Goal: Obtain resource: Obtain resource

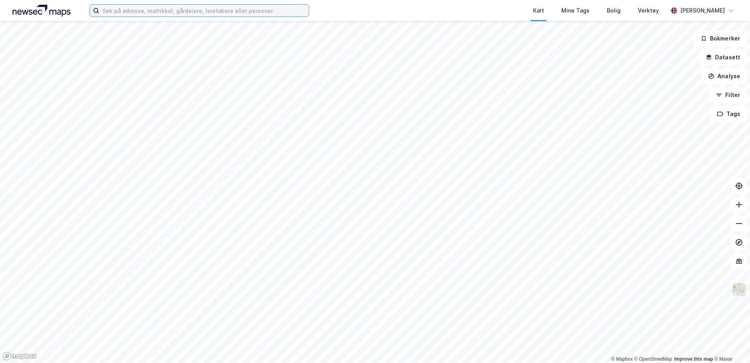
click at [224, 10] on input at bounding box center [204, 11] width 210 height 12
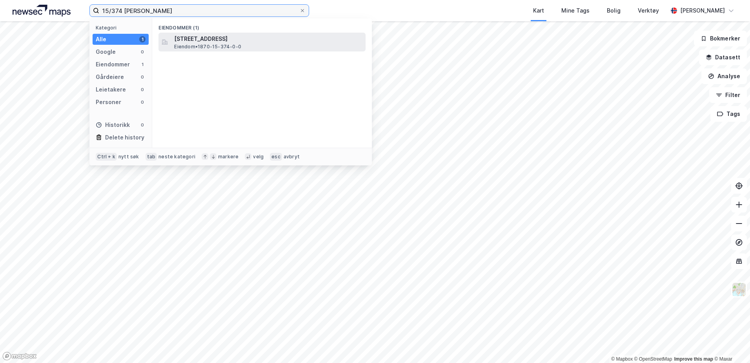
type input "15/374 [PERSON_NAME]"
click at [224, 41] on span "[STREET_ADDRESS]" at bounding box center [268, 38] width 188 height 9
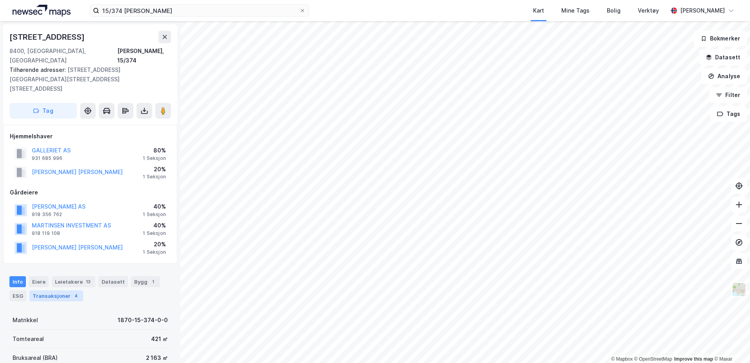
click at [62, 290] on div "Transaksjoner 4" at bounding box center [56, 295] width 54 height 11
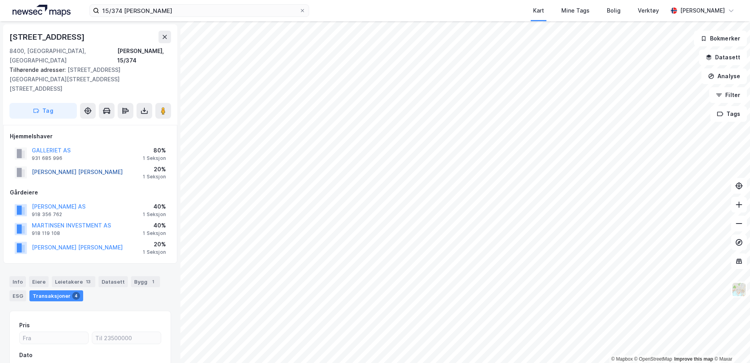
click at [0, 0] on button "[PERSON_NAME] [PERSON_NAME]" at bounding box center [0, 0] width 0 height 0
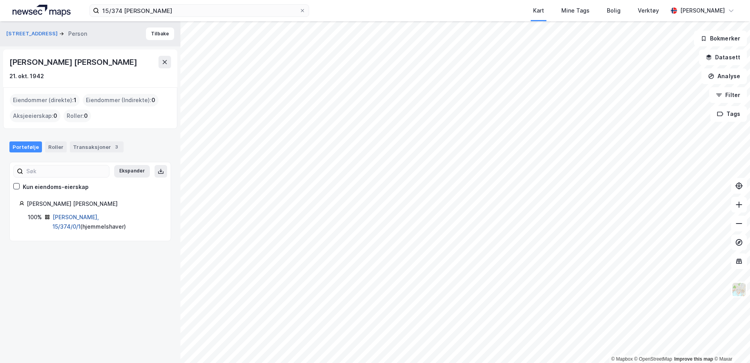
click at [68, 219] on link "[PERSON_NAME], 15/374/0/1" at bounding box center [76, 221] width 46 height 16
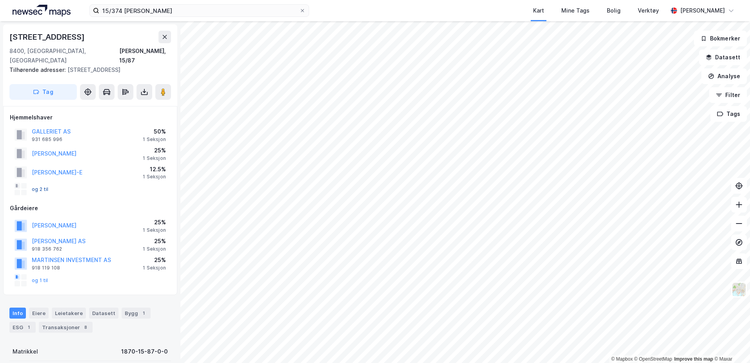
click at [0, 0] on button "og 2 til" at bounding box center [0, 0] width 0 height 0
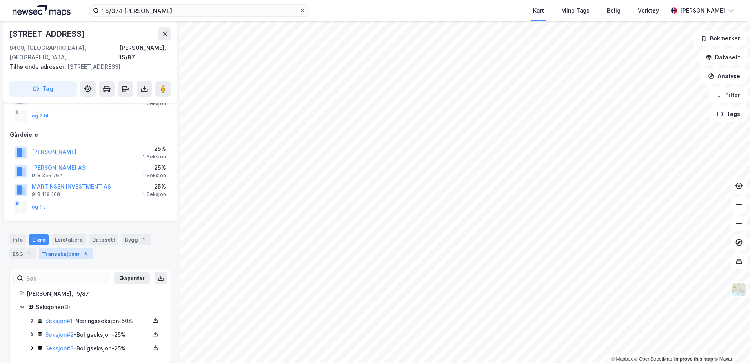
scroll to position [74, 0]
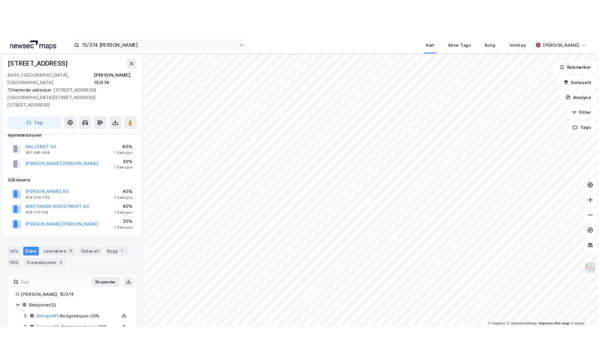
scroll to position [19, 0]
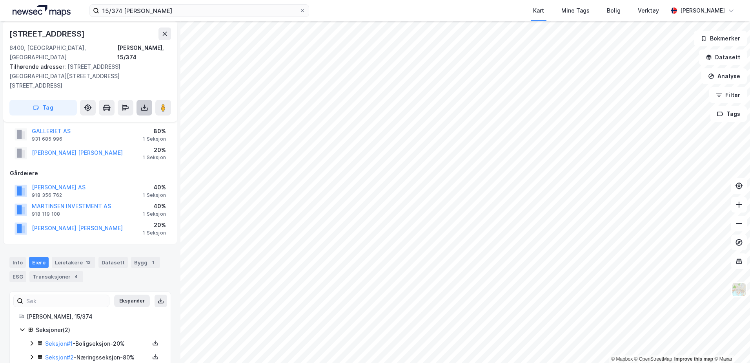
click at [146, 100] on button at bounding box center [145, 108] width 16 height 16
click at [123, 120] on div "Last ned grunnbok" at bounding box center [106, 123] width 46 height 6
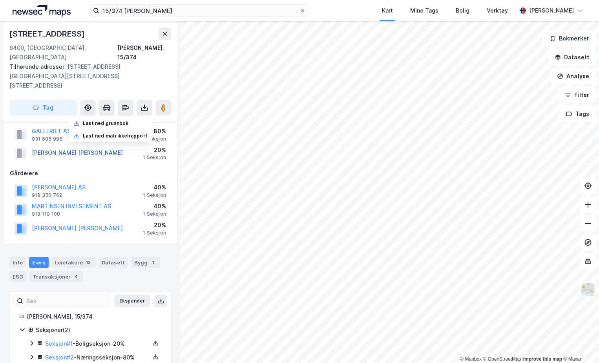
click at [0, 0] on button "[PERSON_NAME] [PERSON_NAME]" at bounding box center [0, 0] width 0 height 0
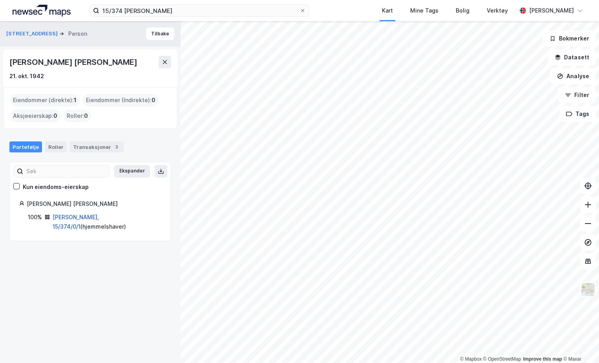
click at [83, 214] on link "[PERSON_NAME], 15/374/0/1" at bounding box center [76, 221] width 46 height 16
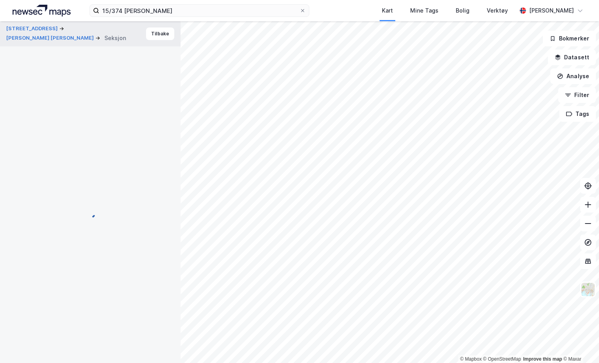
scroll to position [19, 0]
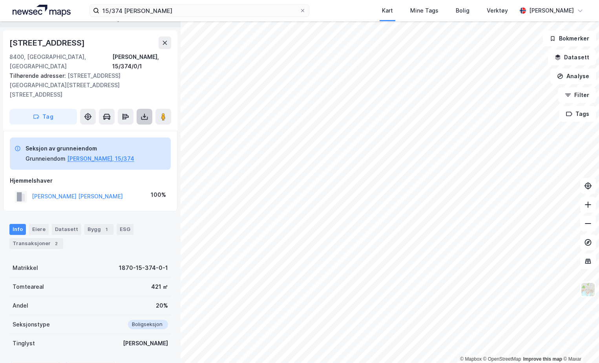
click at [140, 109] on button at bounding box center [145, 117] width 16 height 16
click at [118, 129] on div "Last ned grunnbok" at bounding box center [106, 132] width 46 height 6
